Goal: Task Accomplishment & Management: Use online tool/utility

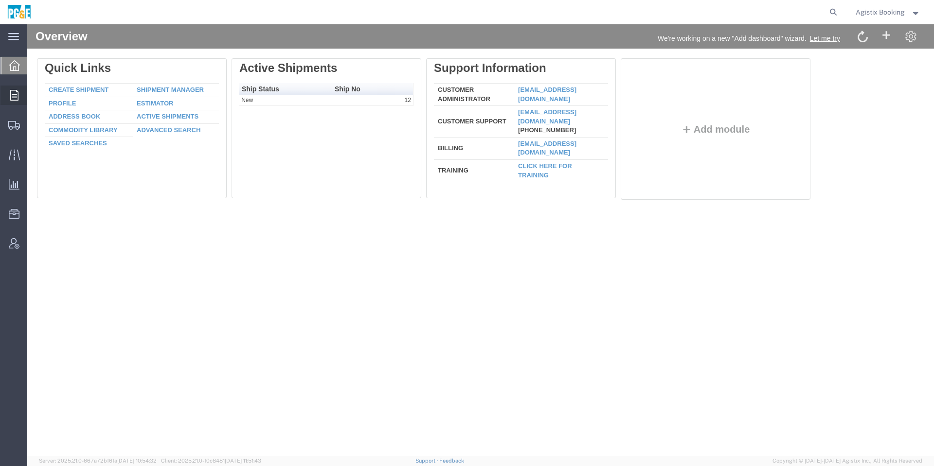
click at [11, 99] on icon at bounding box center [14, 95] width 8 height 11
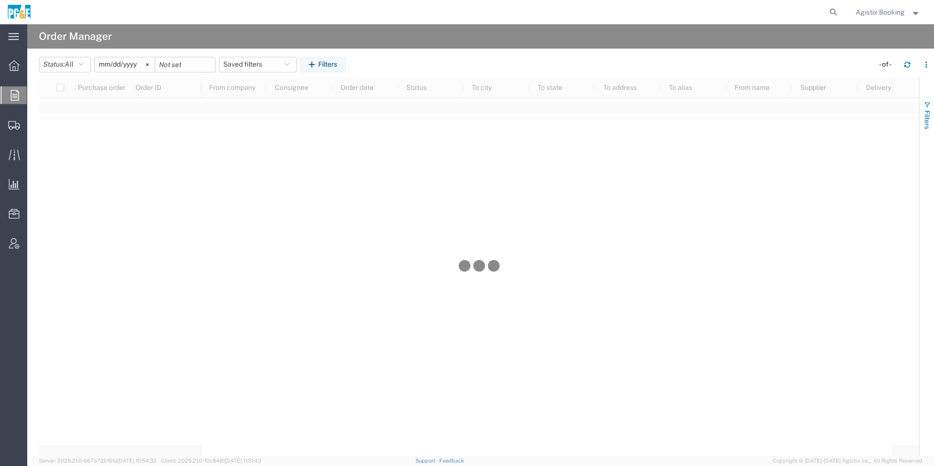
click at [932, 108] on button "Filters" at bounding box center [926, 115] width 15 height 53
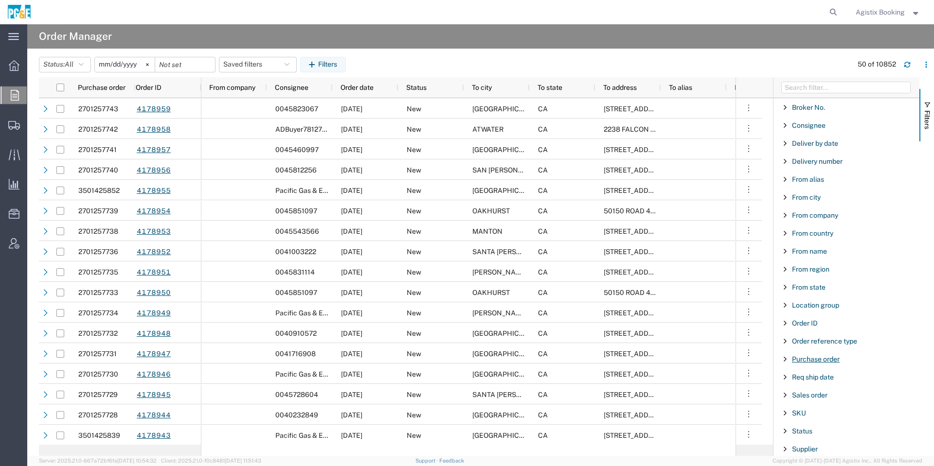
click at [822, 359] on span "Purchase order" at bounding box center [816, 359] width 48 height 8
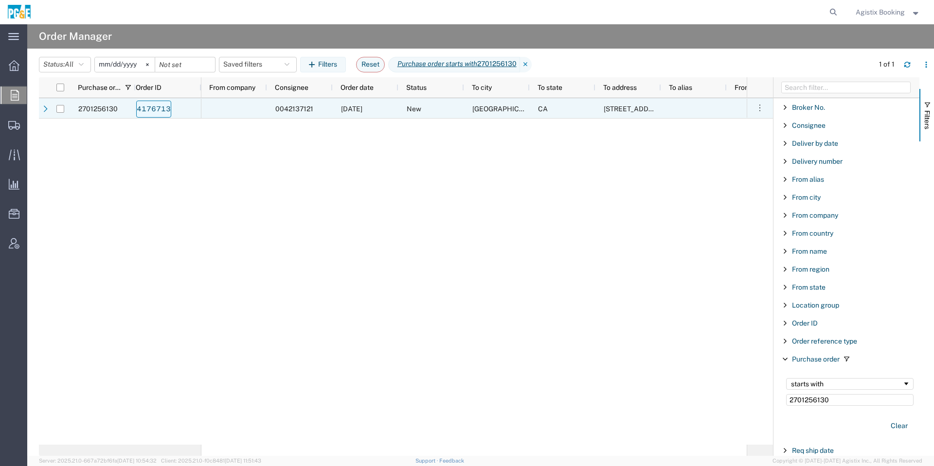
type input "2701256130"
click at [166, 108] on link "4176713" at bounding box center [153, 109] width 35 height 17
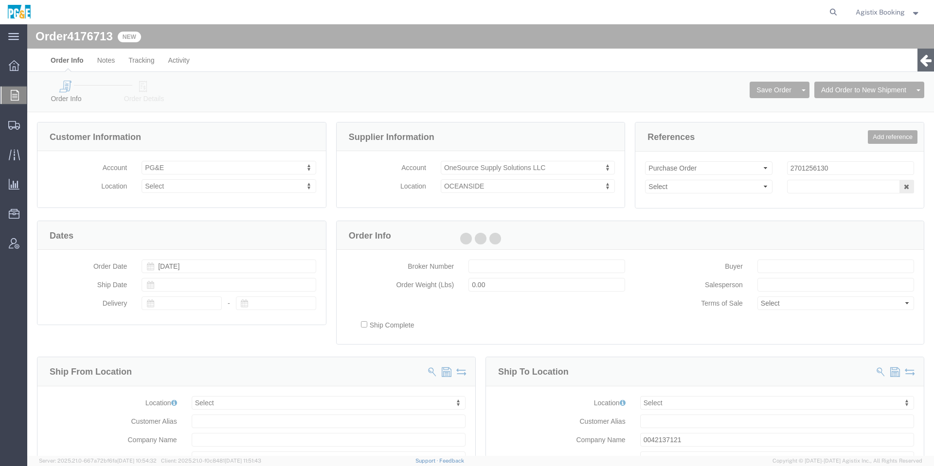
select select
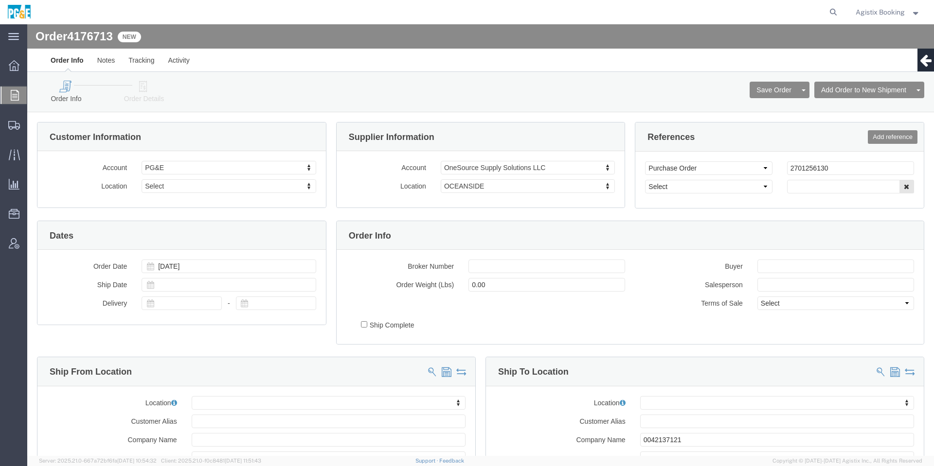
click link "Order Details"
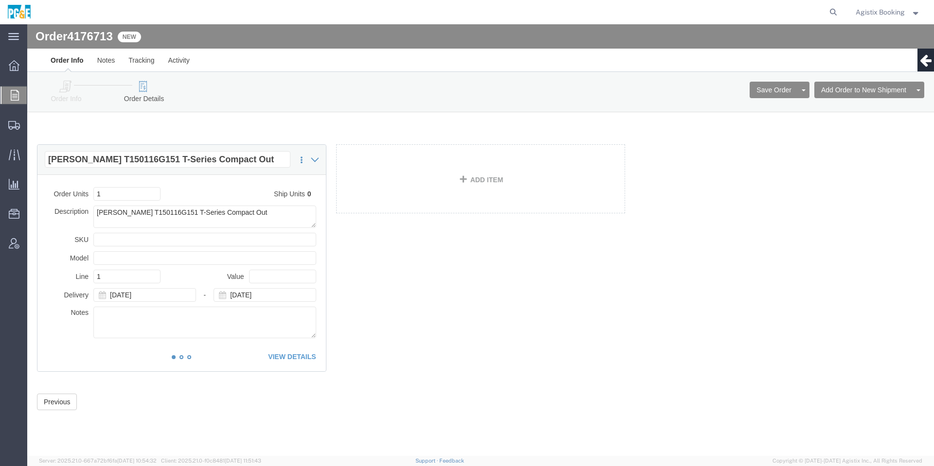
click icon
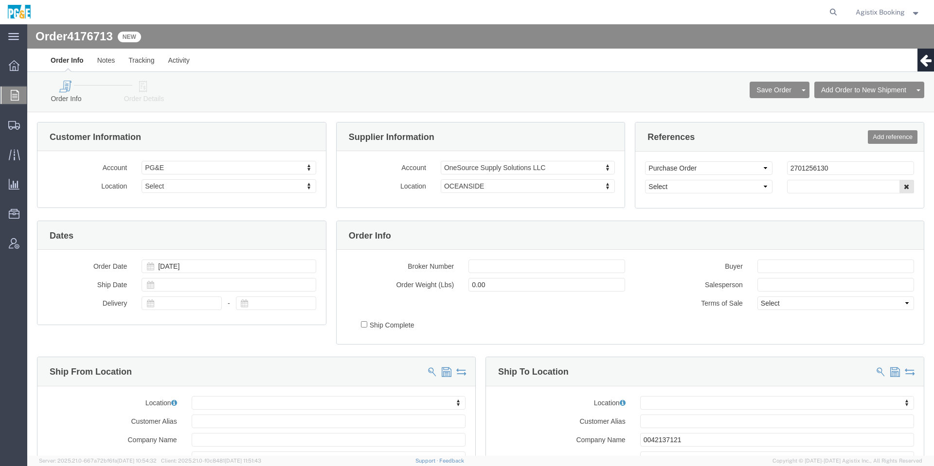
click div "Order Info Order Details Save Order Cancel Order Clone Order Add Order to New S…"
click link "Order Details"
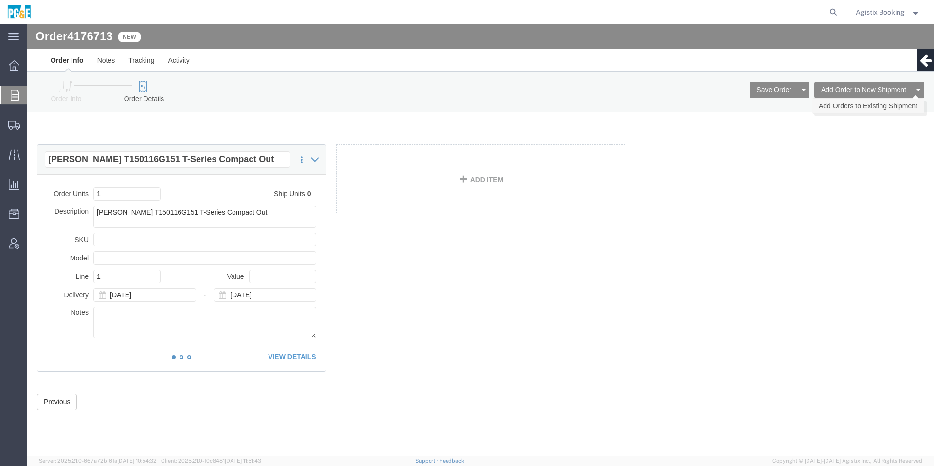
click link "Add Orders to Existing Shipment"
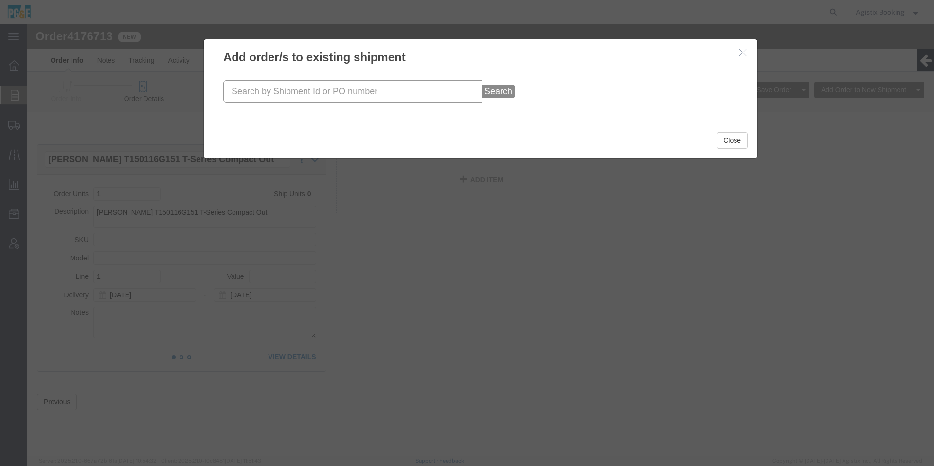
click input "text"
paste input "57112764"
type input "57112764"
click button "Search"
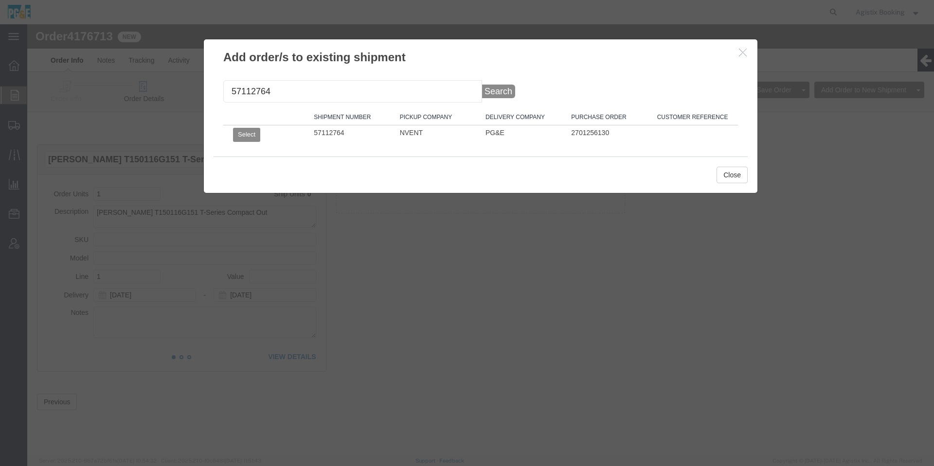
click th
click button "Select"
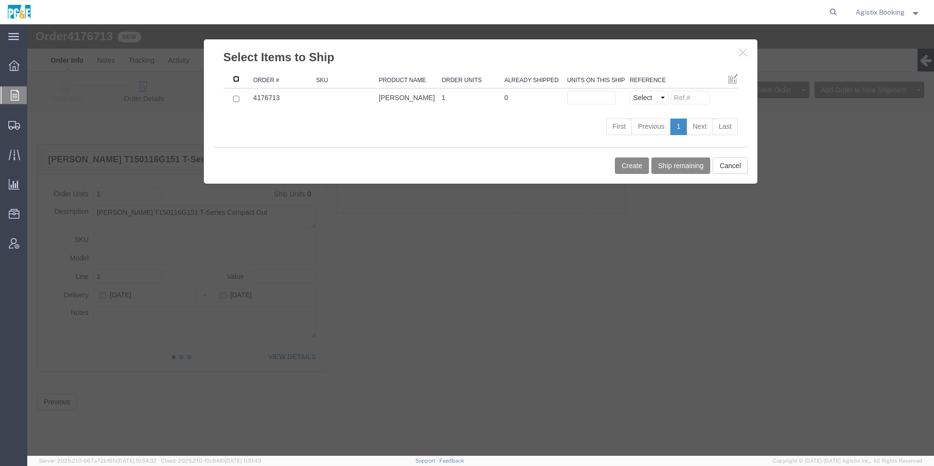
click input ": activate to sort column ascending"
checkbox input "true"
click input "text"
type input "1"
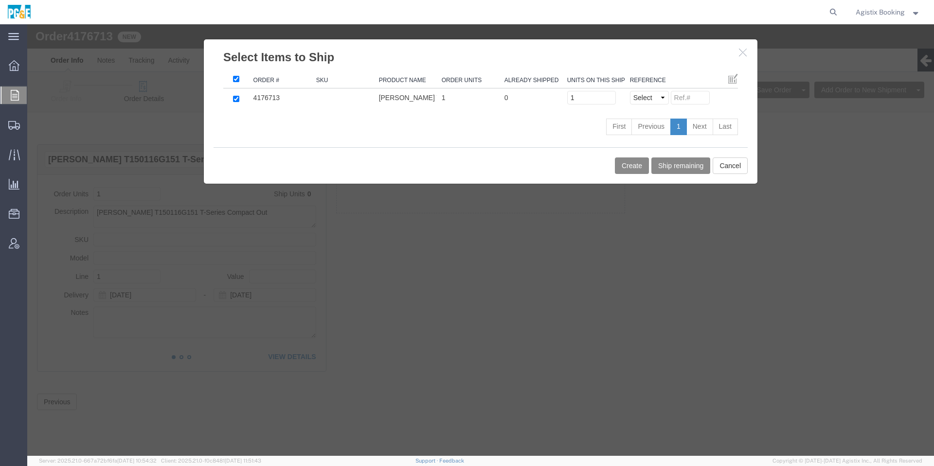
click div "Create Ship remaining Cancel"
click button "Create"
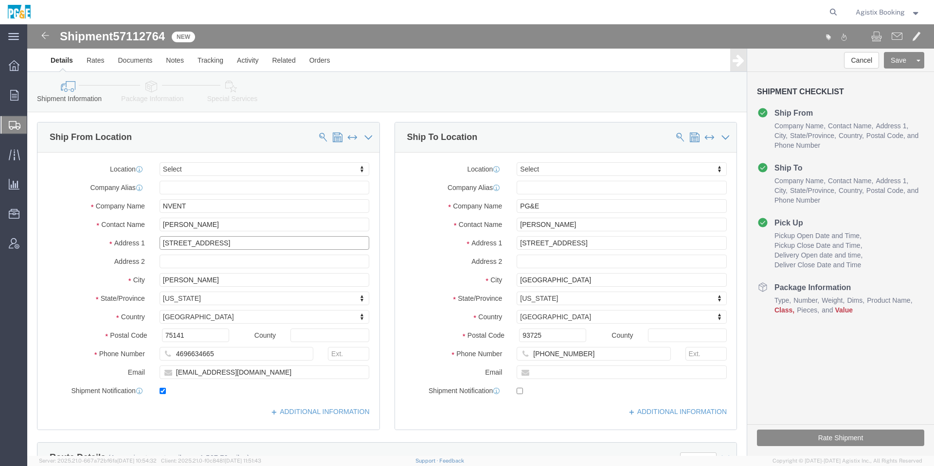
click input "[STREET_ADDRESS]"
click input "text"
click input "NVENT"
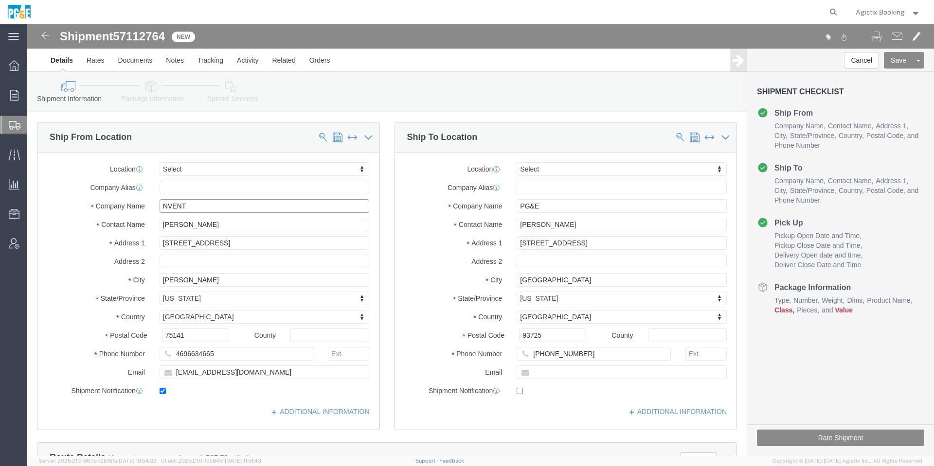
click input "NVENT"
paste input "nVent"
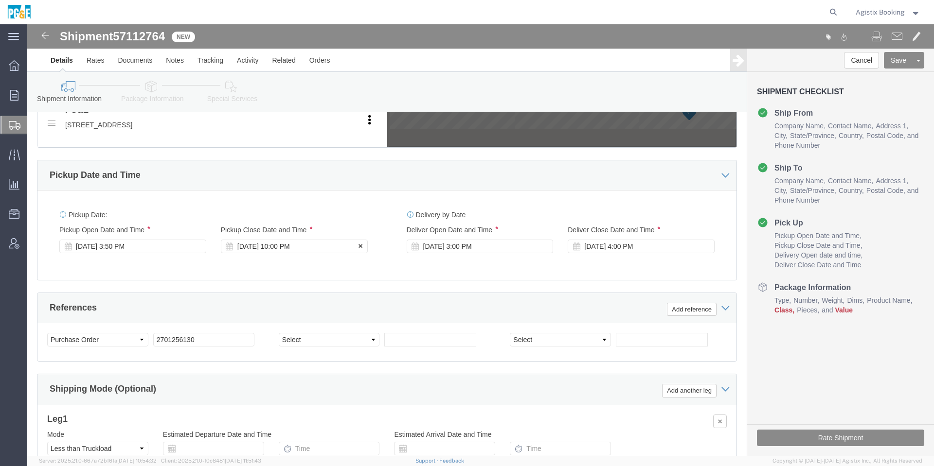
scroll to position [438, 0]
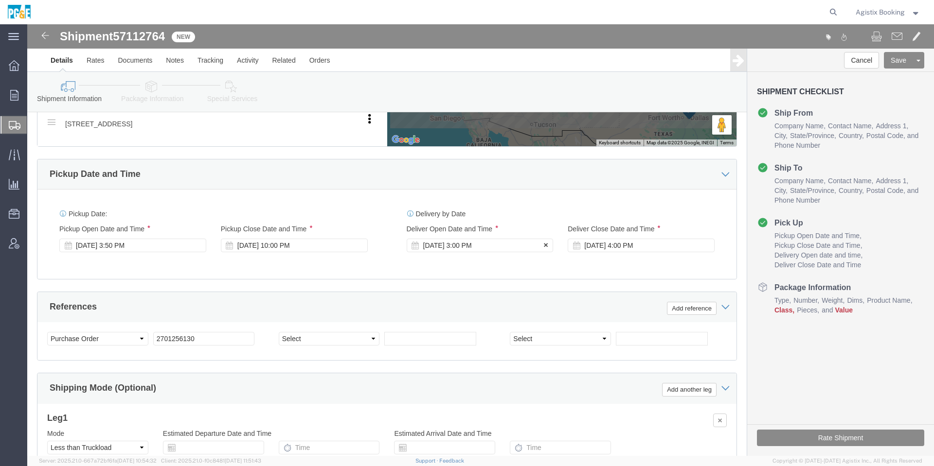
type input "nVent"
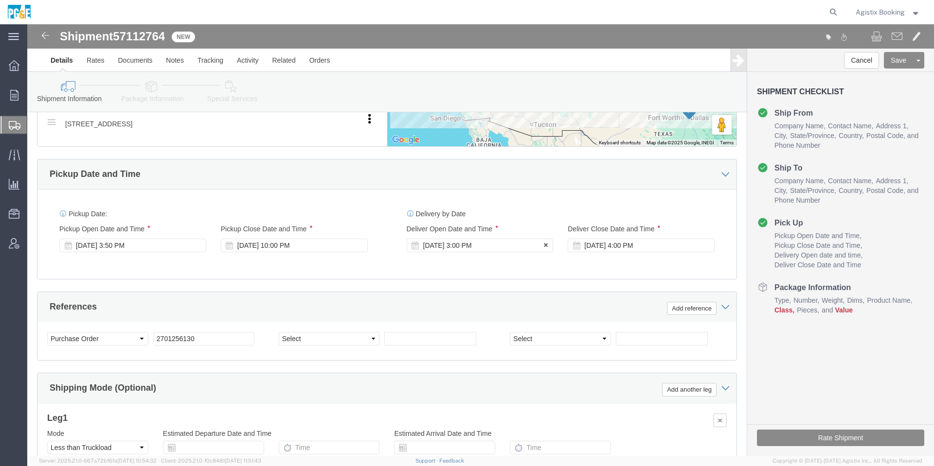
click div "[DATE] 3:00 PM"
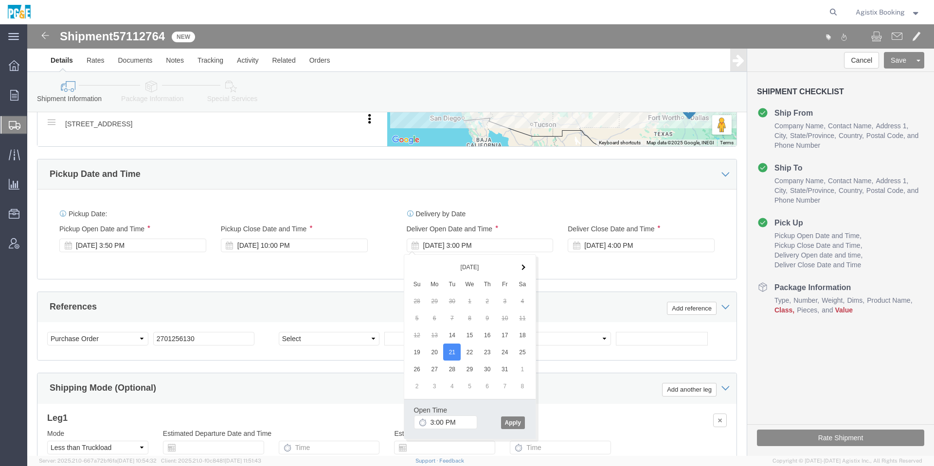
click button "Apply"
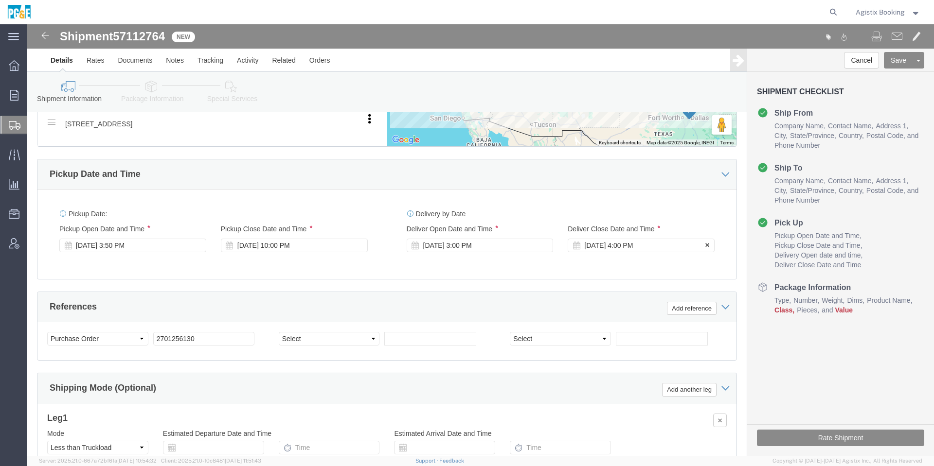
click div "[DATE] 4:00 PM"
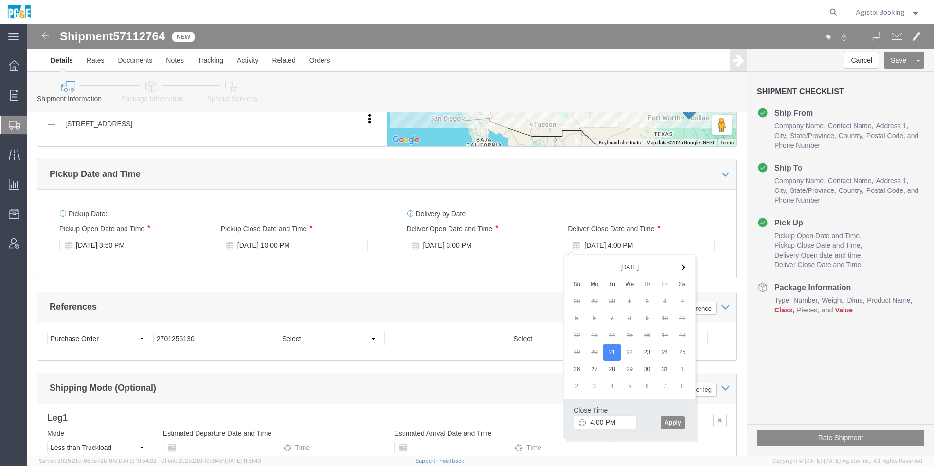
click div "Close Time 4:00 PM [DATE] 4:00 PM - [DATE] 4:00 PM Cancel Apply"
click button "Apply"
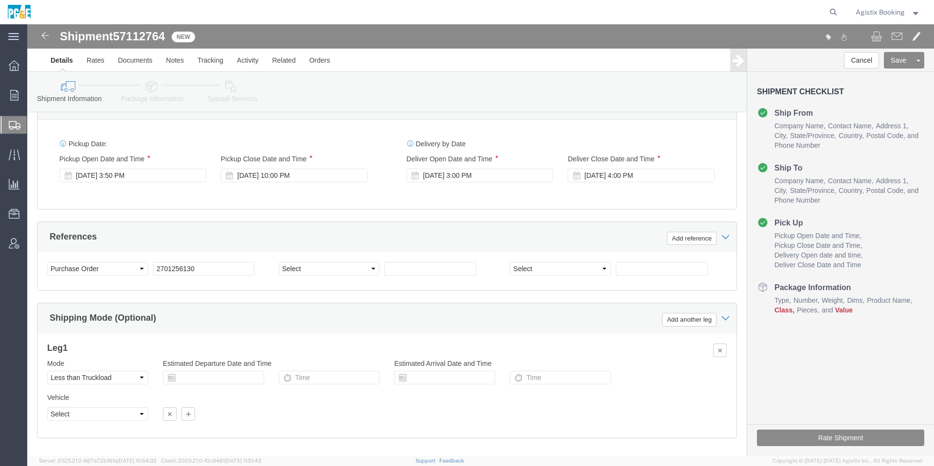
scroll to position [558, 0]
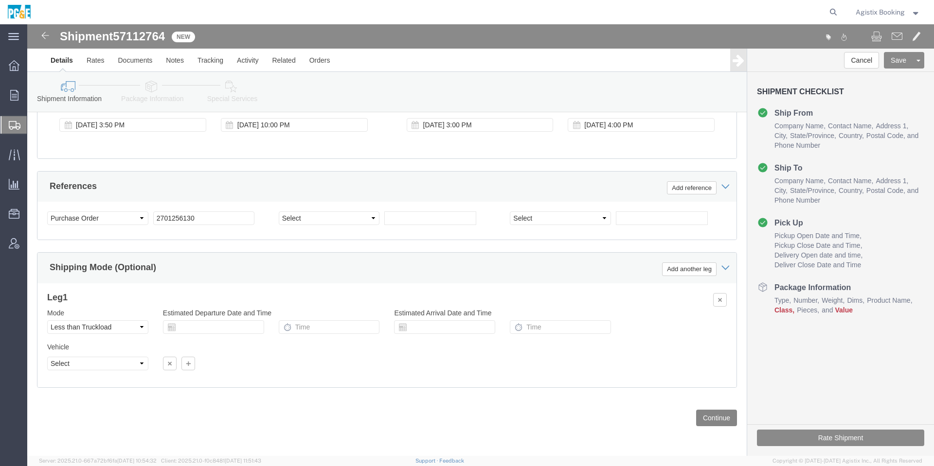
click button "Continue"
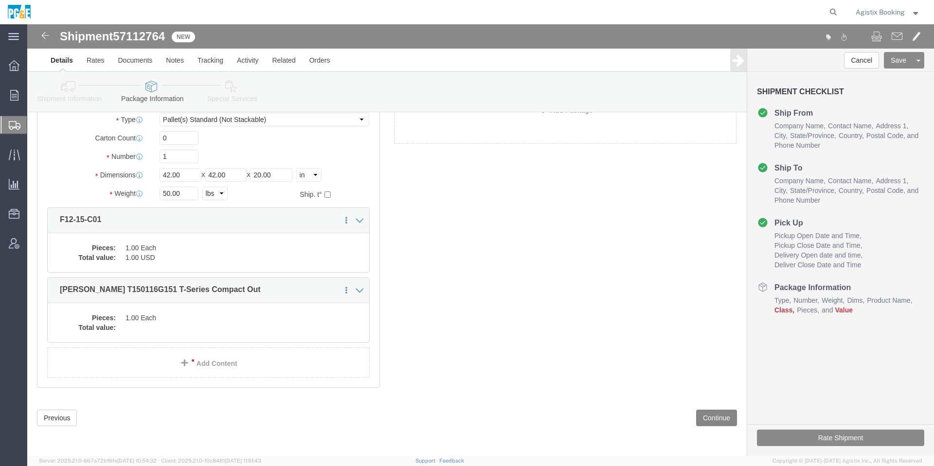
scroll to position [18, 0]
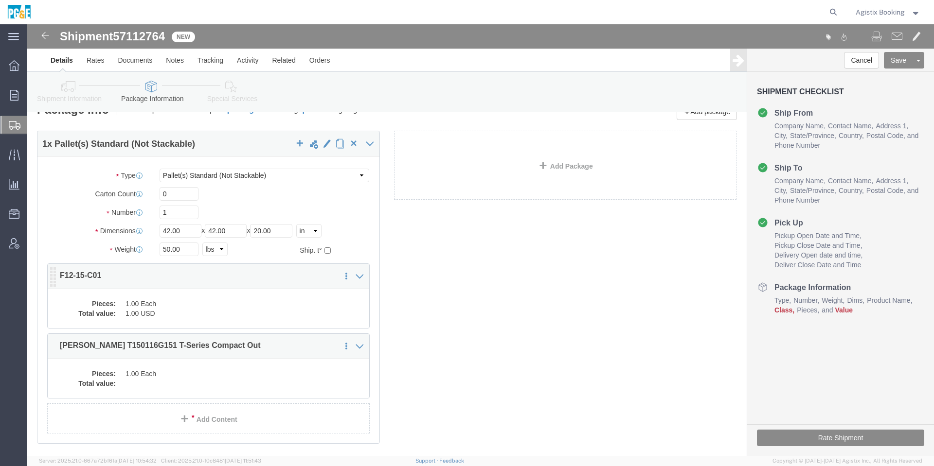
click dd "1.00 Each"
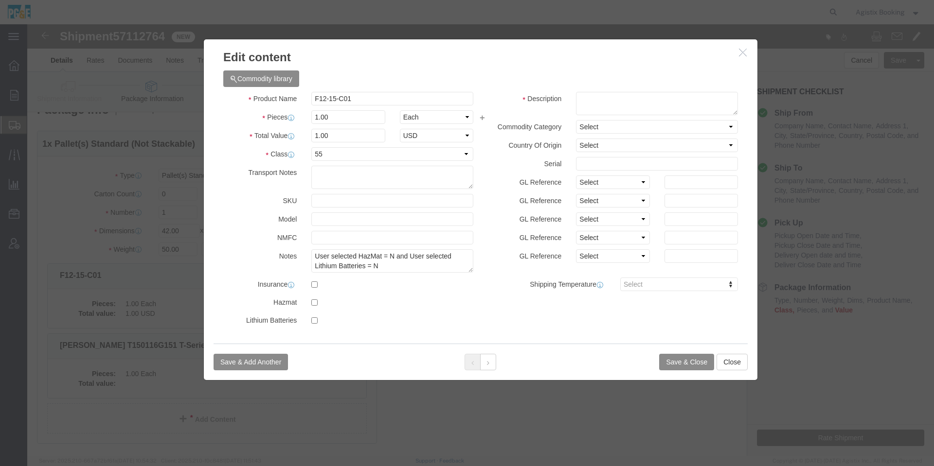
click div "Commodity library"
click input "F12-15-C01"
click button
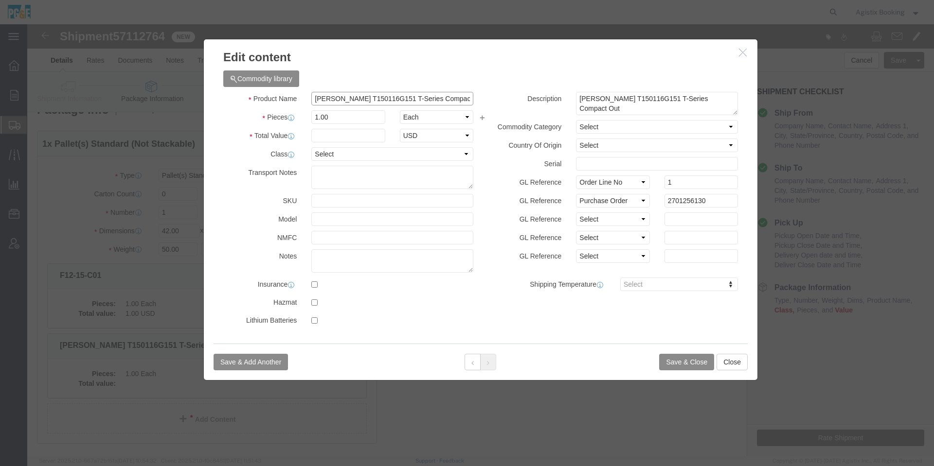
click input "[PERSON_NAME] T150116G151 T-Series Compact Out"
paste input "F12-15-C01"
type input "F12-15-C01"
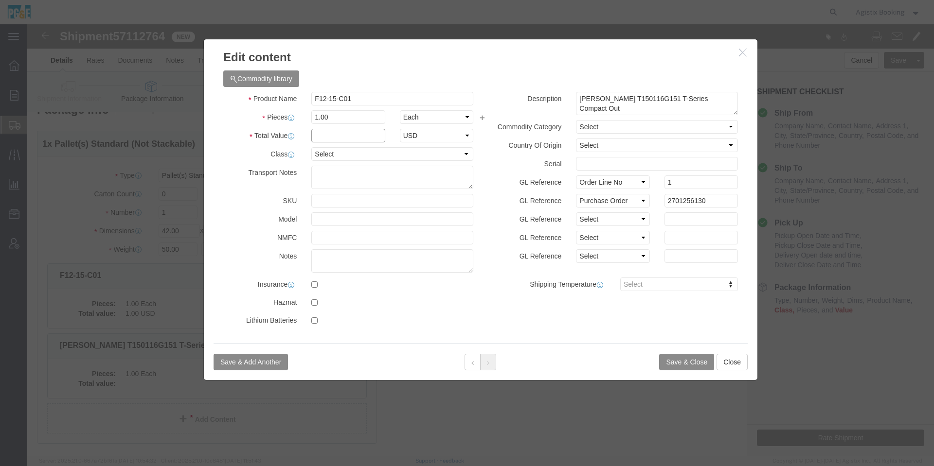
click input "text"
type input "1"
click select "Select 50 55 60 65 70 85 92.5 100 125 175 250 300 400"
select select "55"
click select "Select 50 55 60 65 70 85 92.5 100 125 175 250 300 400"
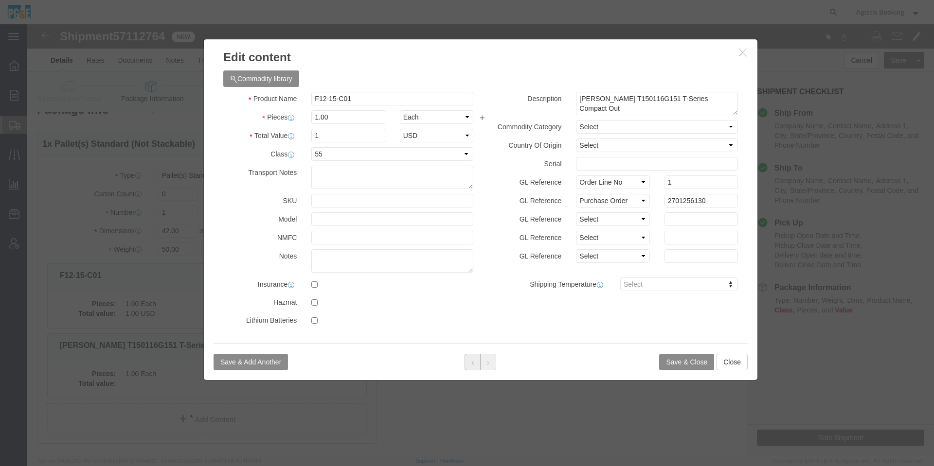
click button
click icon
click button "Save & Close"
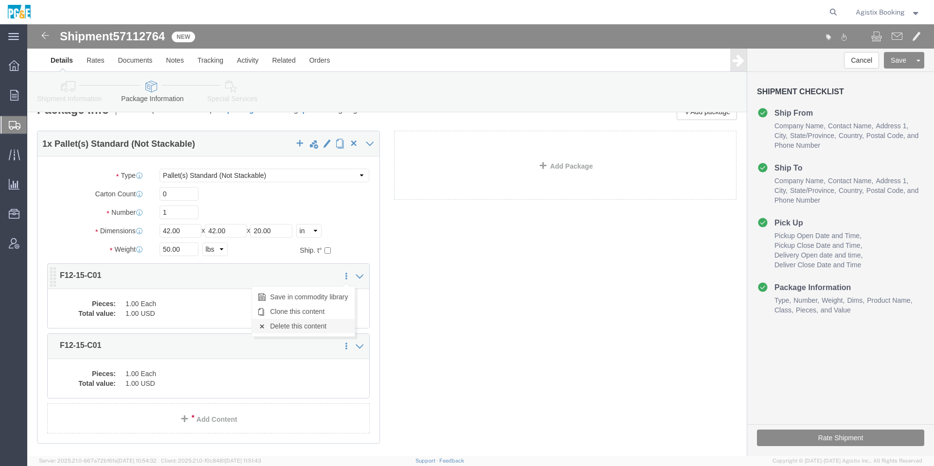
click link "Delete this content"
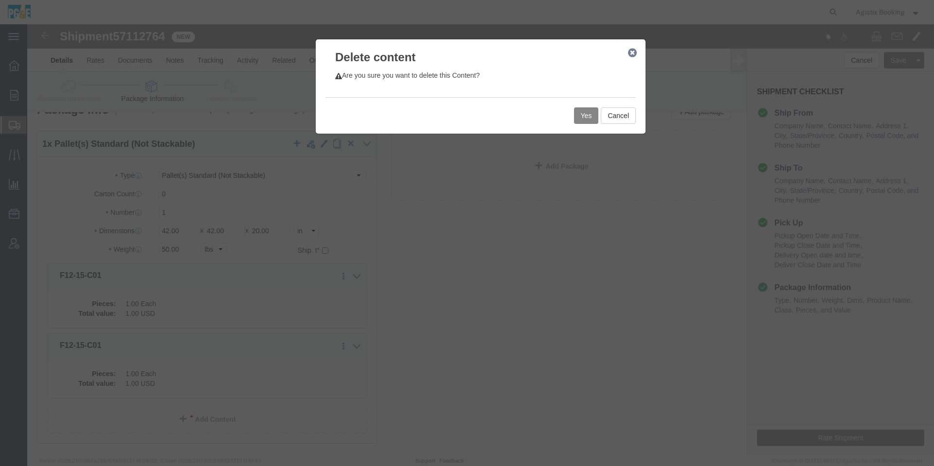
click button "Yes"
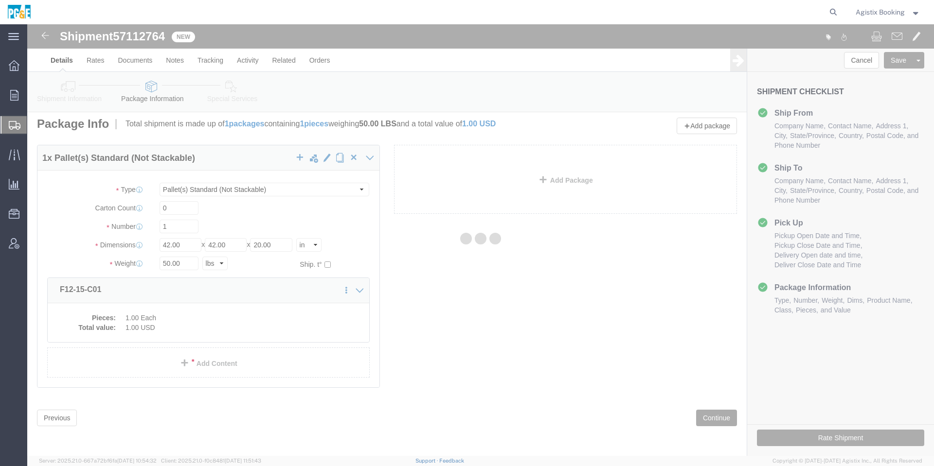
scroll to position [0, 0]
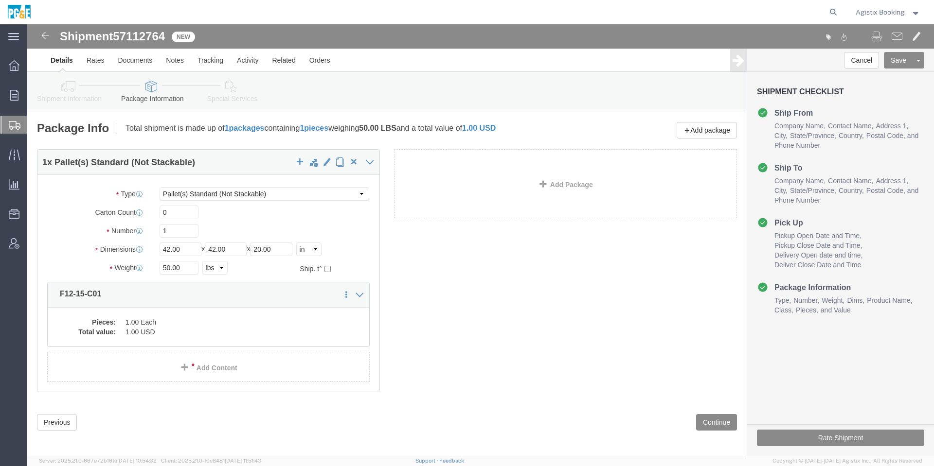
select select "PSNS"
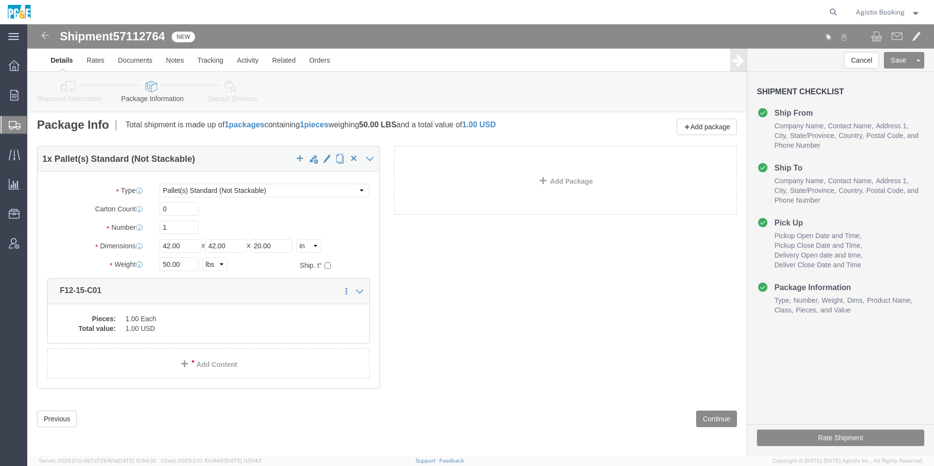
scroll to position [4, 0]
click button "Continue"
select select
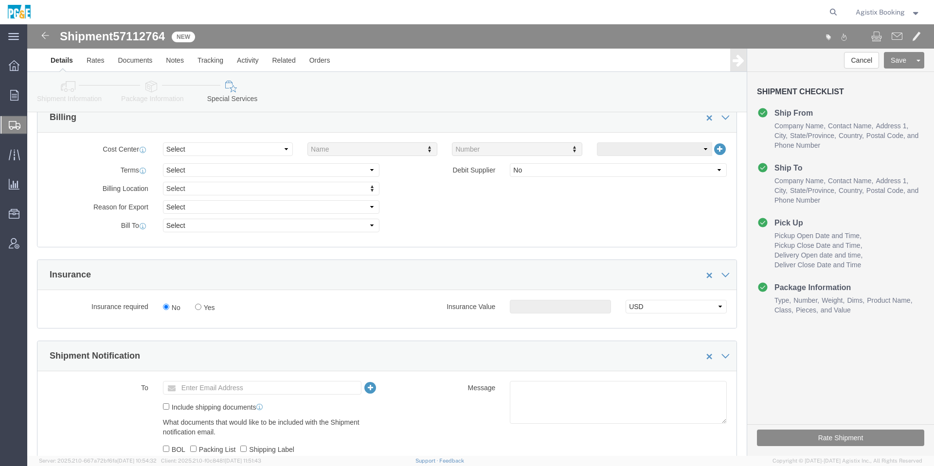
scroll to position [588, 0]
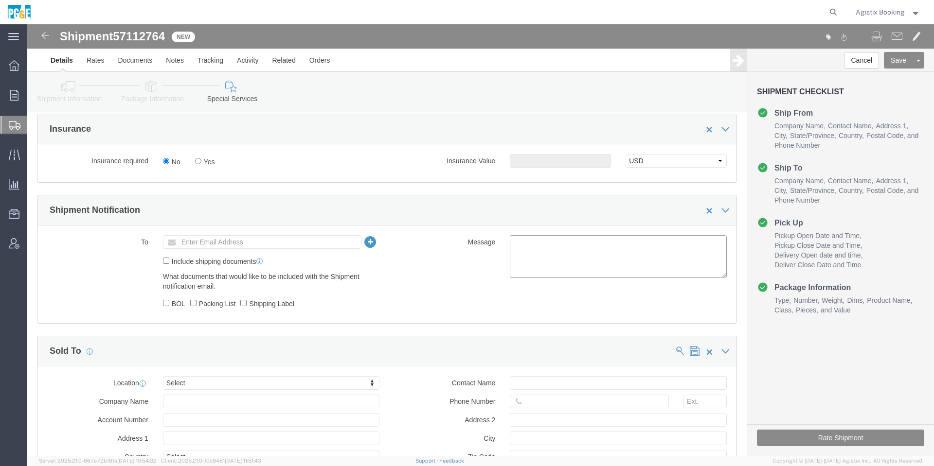
click textarea
paste textarea "Shipment #47913616 has been booked. Once confirmed by the carrier, the BOL will…"
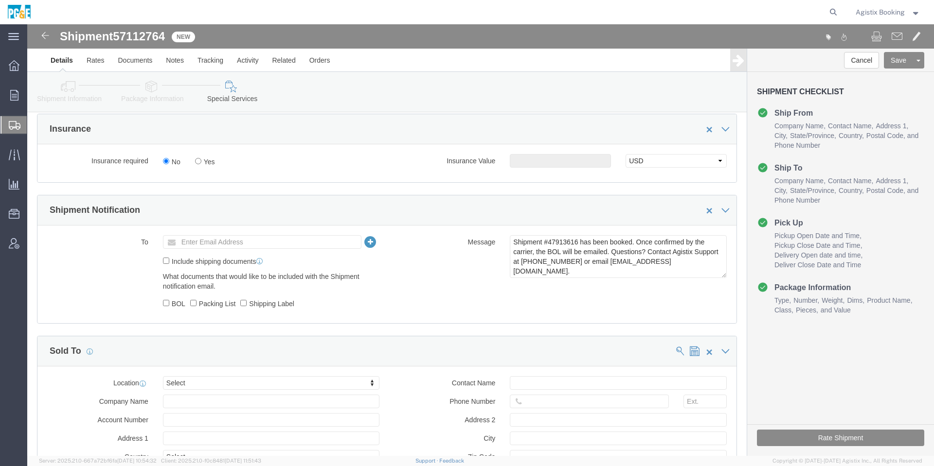
click span "57112764"
copy span "57112764"
click textarea "Shipment #47913616 has been booked. Once confirmed by the carrier, the BOL will…"
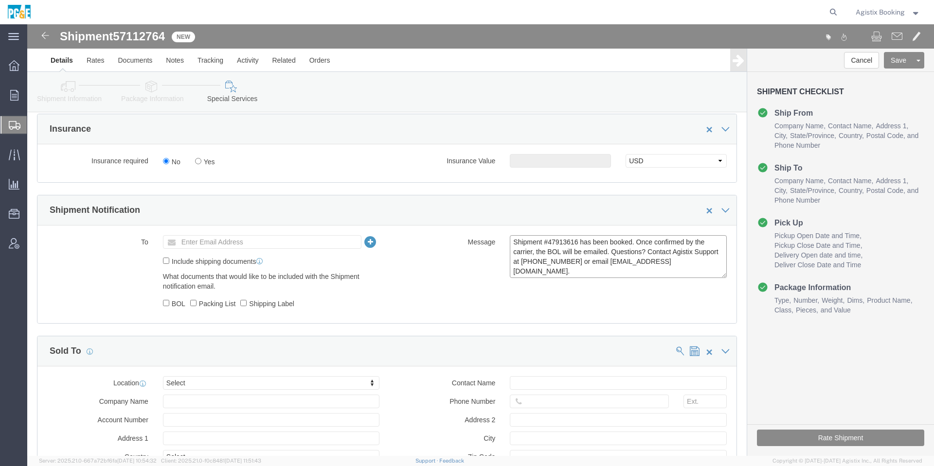
paste textarea "57112764"
type textarea "Shipment #57112764 has been booked. Once confirmed by the carrier, the BOL will…"
click button "Save"
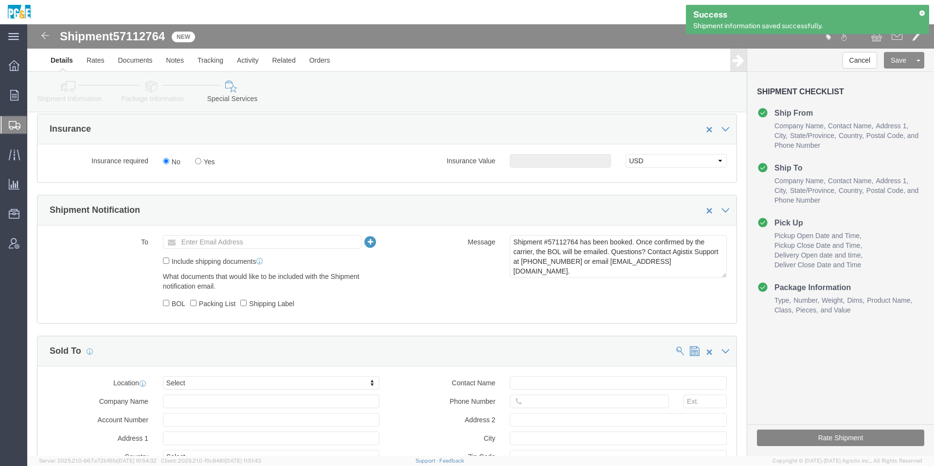
click button "Rate Shipment"
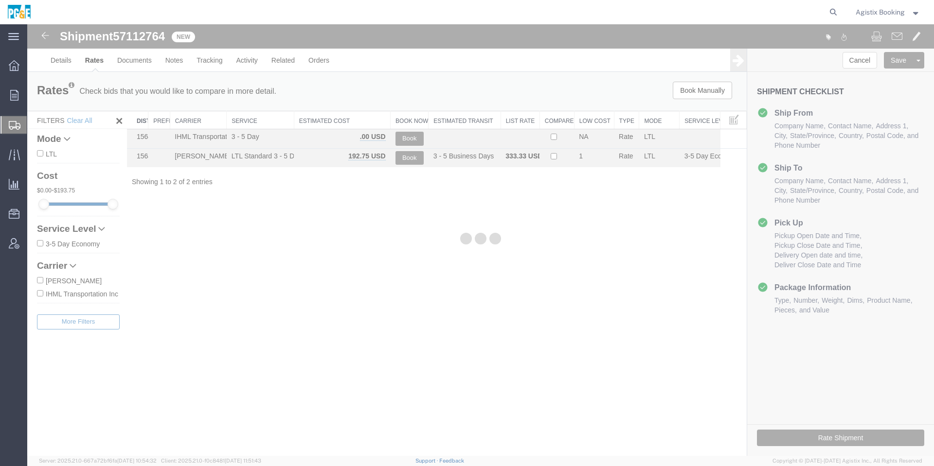
scroll to position [0, 0]
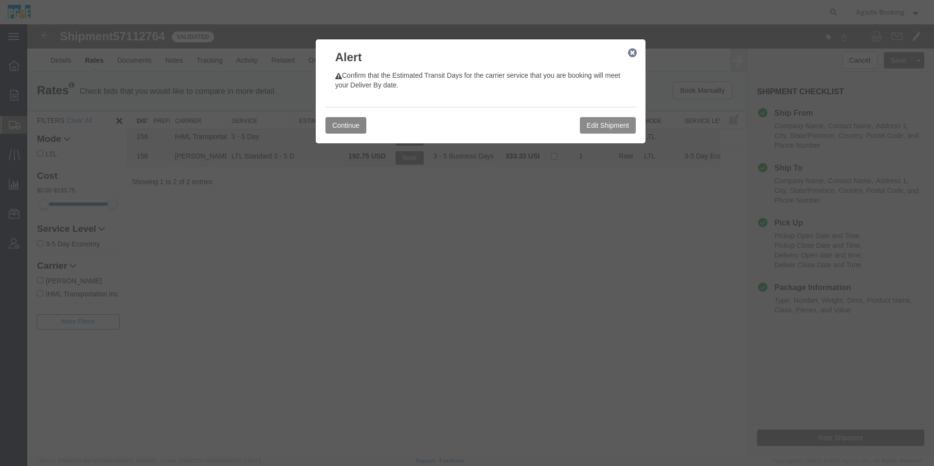
click at [336, 124] on button "Continue" at bounding box center [345, 125] width 41 height 17
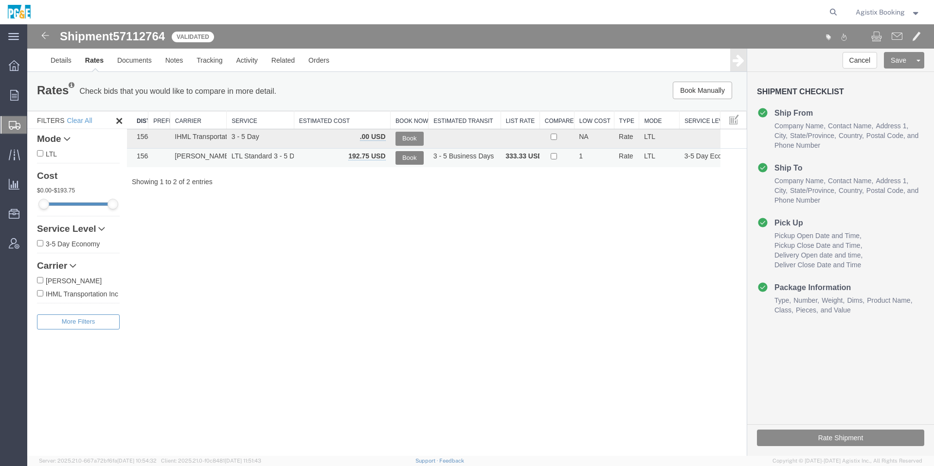
click at [409, 161] on button "Book" at bounding box center [409, 158] width 28 height 14
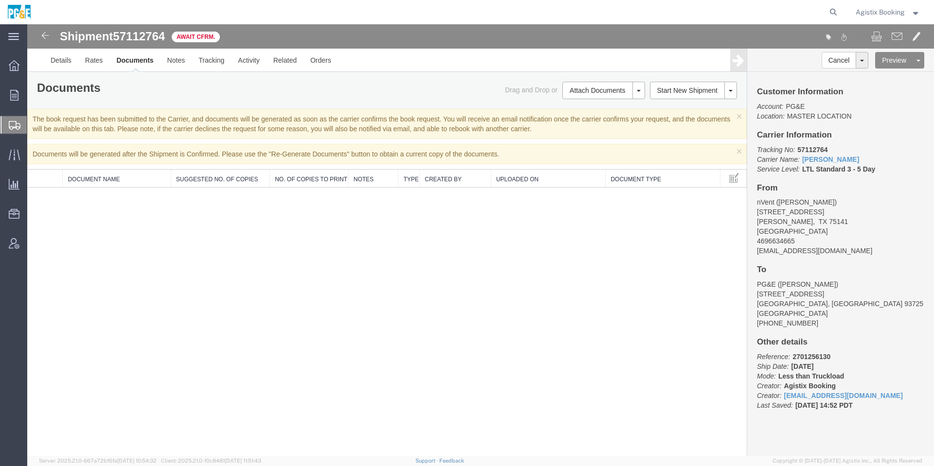
click at [866, 13] on span "Agistix Booking" at bounding box center [879, 12] width 49 height 11
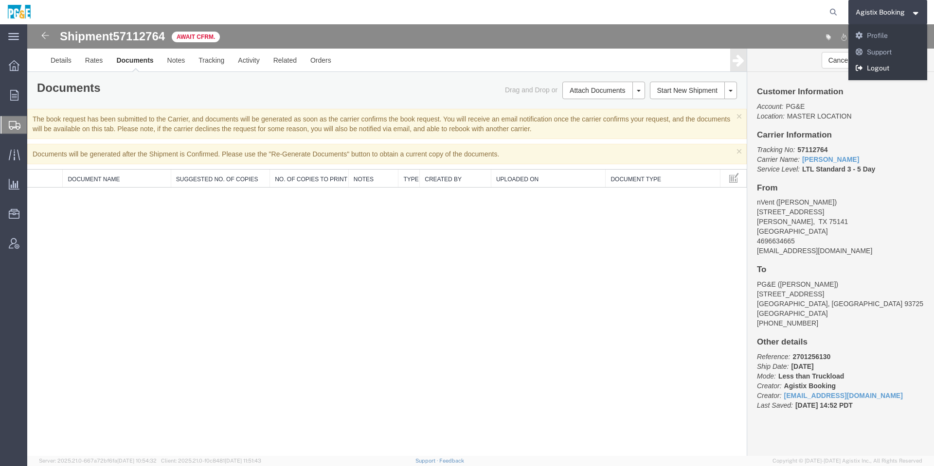
click at [884, 68] on link "Logout" at bounding box center [887, 68] width 79 height 17
